Goal: Task Accomplishment & Management: Manage account settings

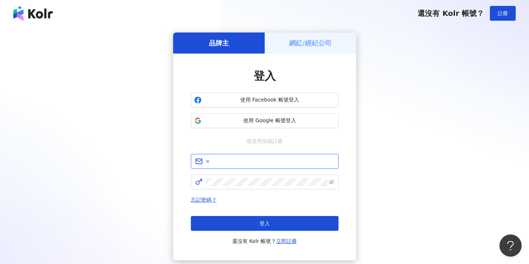
click at [261, 165] on input "text" at bounding box center [270, 161] width 128 height 8
type input "**********"
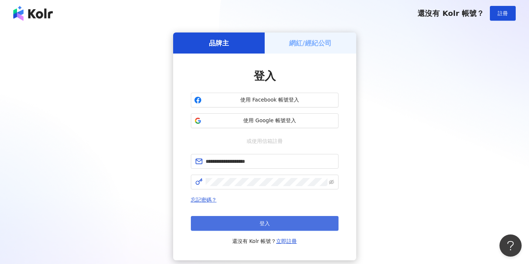
click at [241, 217] on button "登入" at bounding box center [265, 223] width 148 height 15
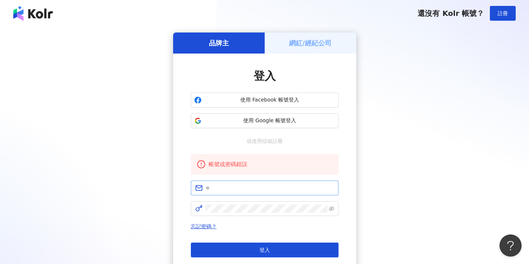
click at [241, 183] on span at bounding box center [265, 187] width 148 height 15
click at [267, 121] on span "使用 Google 帳號登入" at bounding box center [269, 120] width 131 height 7
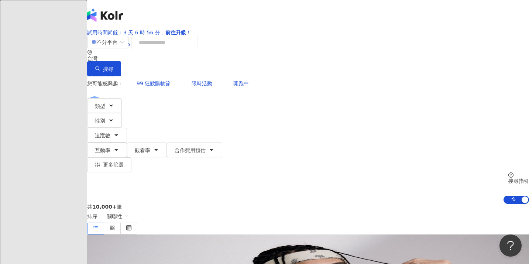
click at [107, 101] on icon at bounding box center [104, 103] width 5 height 5
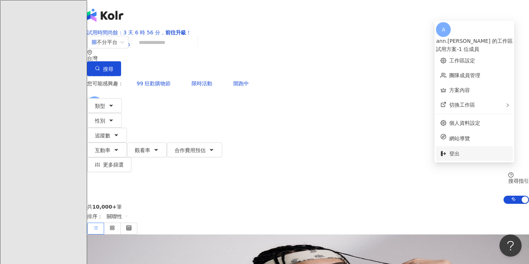
click at [458, 151] on span "登出" at bounding box center [454, 154] width 10 height 6
